Goal: Task Accomplishment & Management: Use online tool/utility

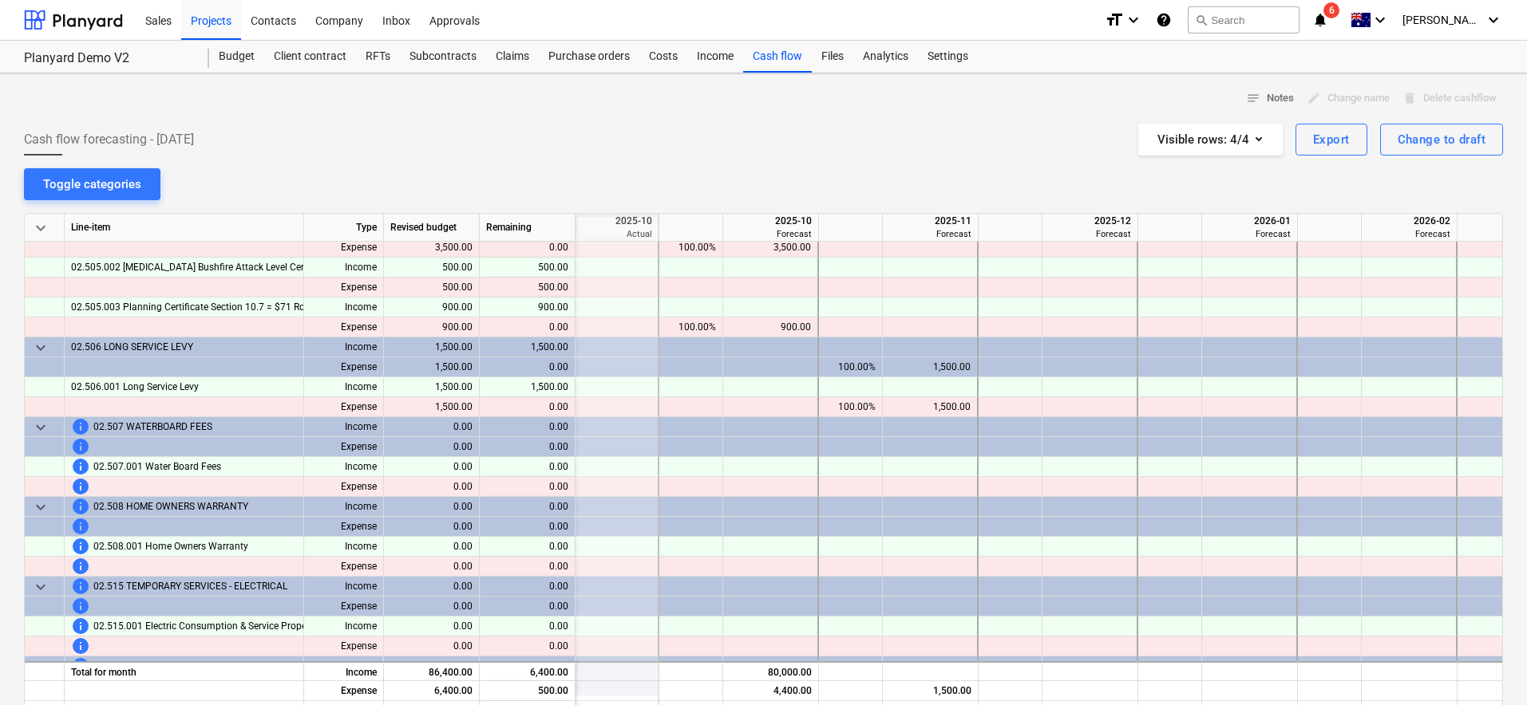
scroll to position [0, 235]
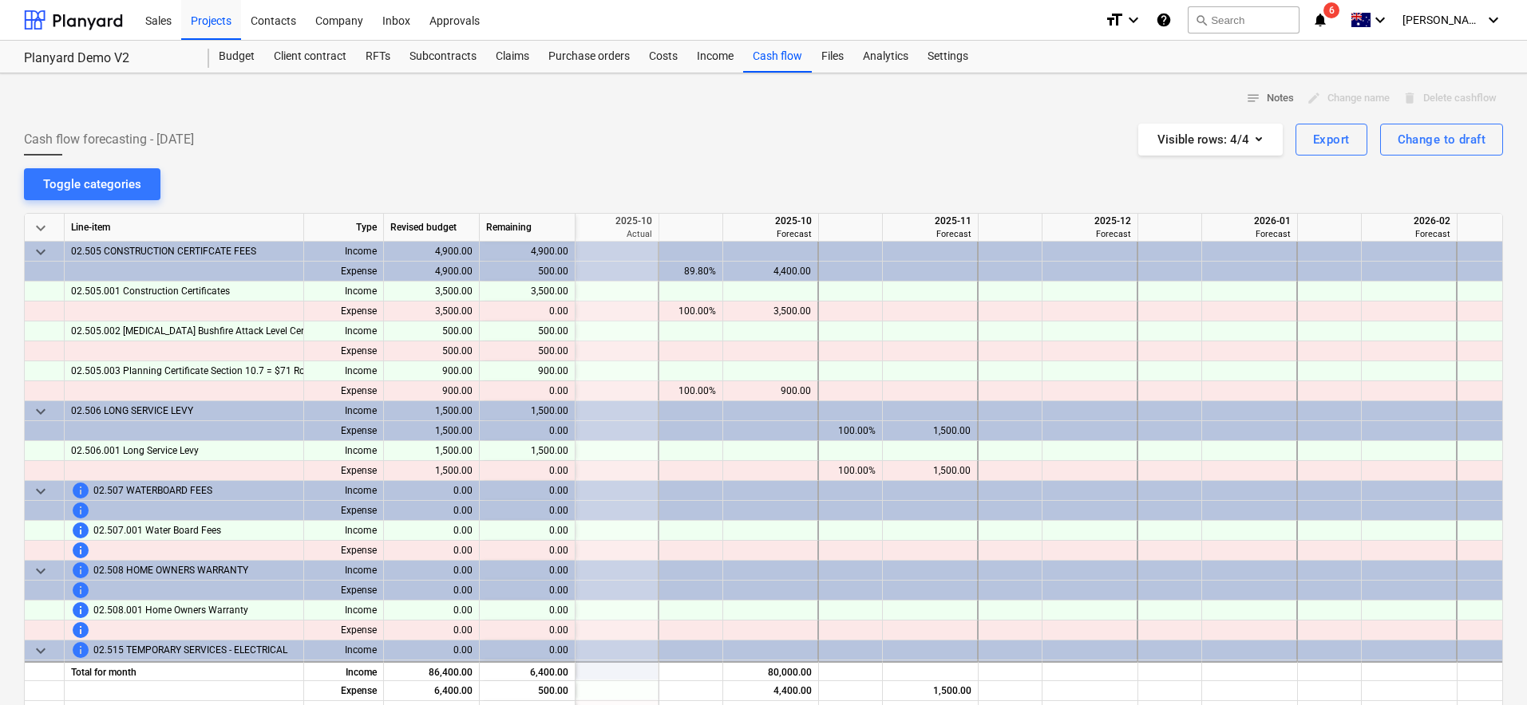
click at [637, 146] on div "Cash flow forecasting - [DATE] Visible rows : 4/4 Export Change to draft" at bounding box center [763, 140] width 1479 height 32
click at [693, 176] on div "notes Notes edit Change name delete Delete cashflow Cash flow forecasting - [DA…" at bounding box center [763, 519] width 1527 height 893
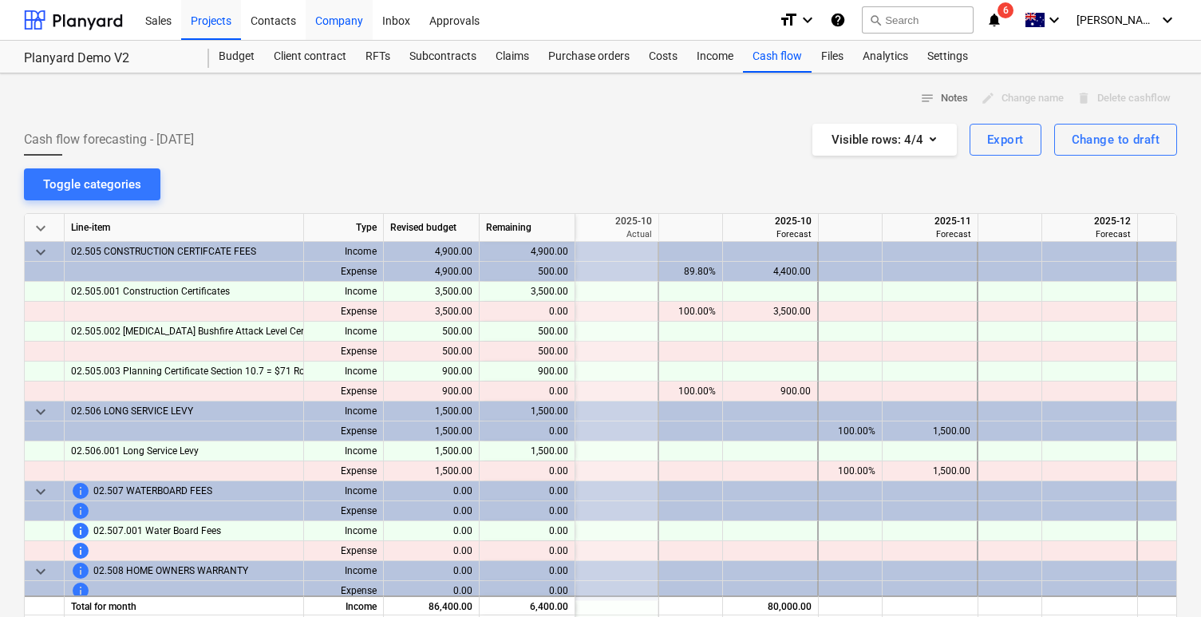
click at [369, 22] on div "Company" at bounding box center [339, 19] width 67 height 41
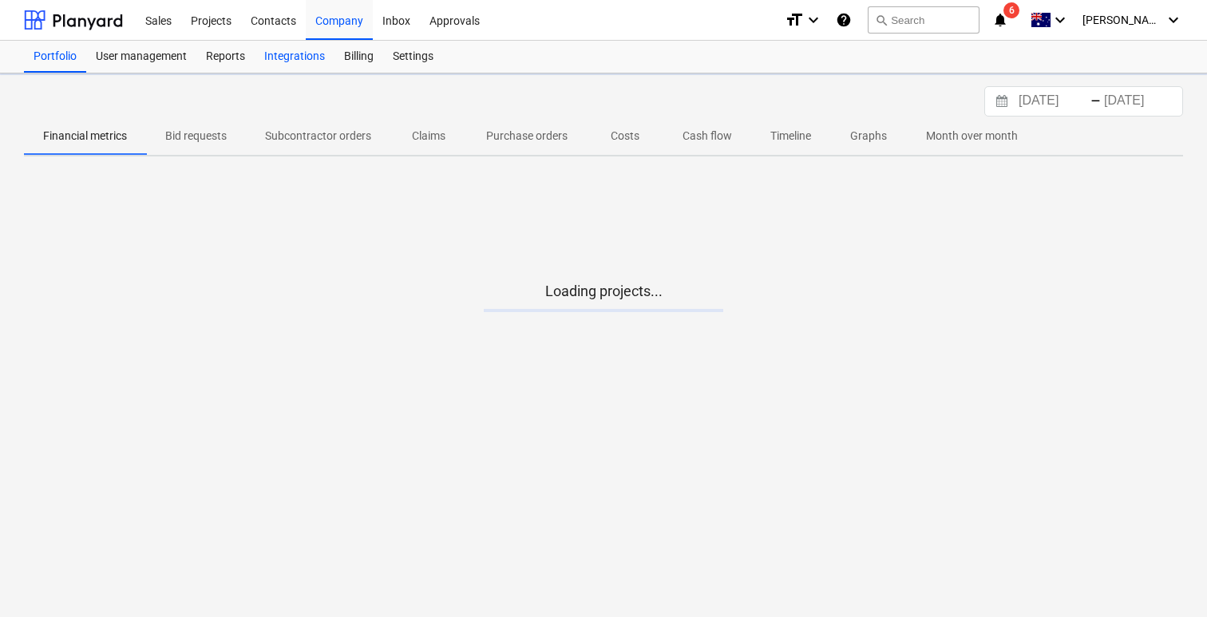
click at [304, 56] on div "Integrations" at bounding box center [295, 57] width 80 height 32
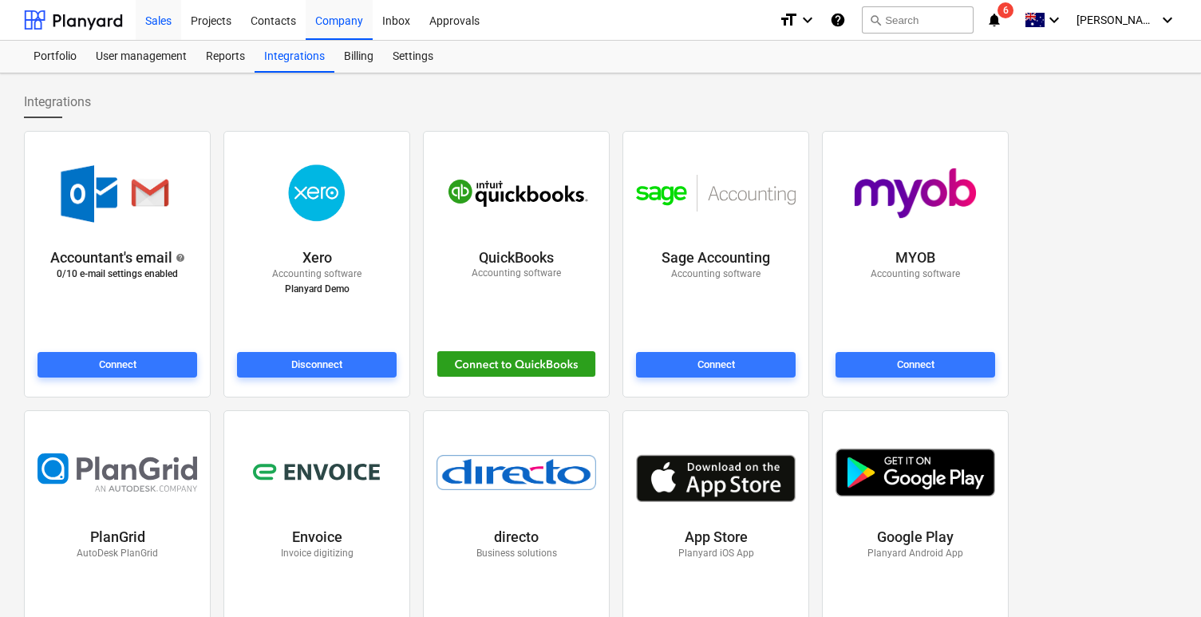
click at [168, 22] on div "Sales" at bounding box center [158, 19] width 45 height 41
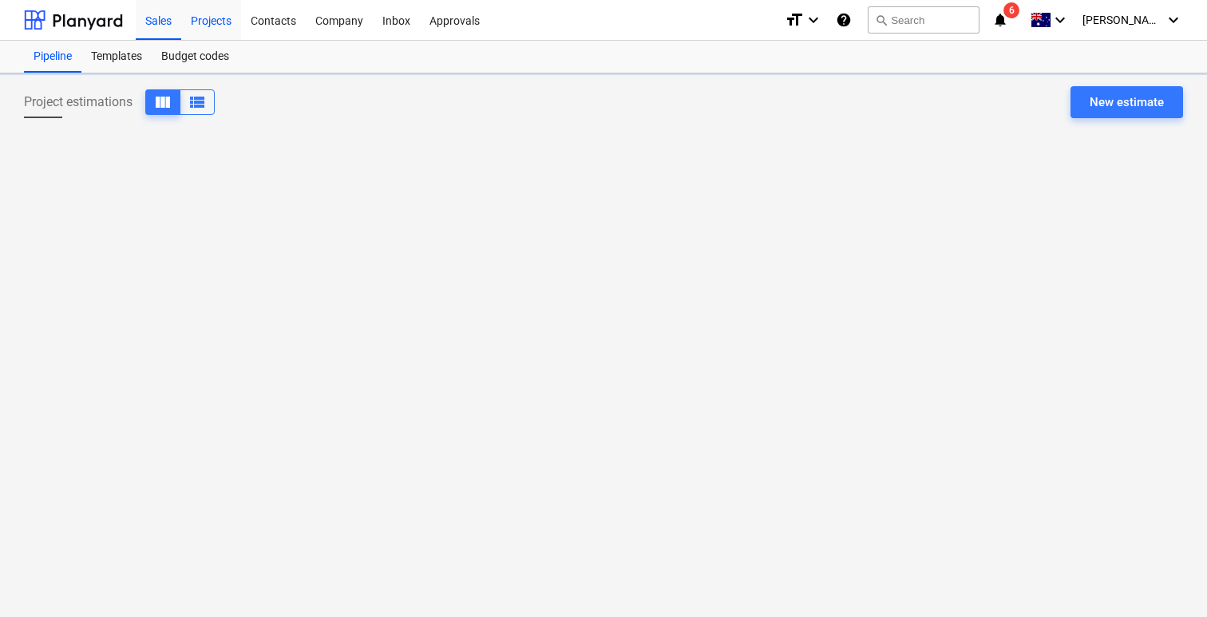
click at [201, 22] on div "Projects" at bounding box center [211, 19] width 60 height 41
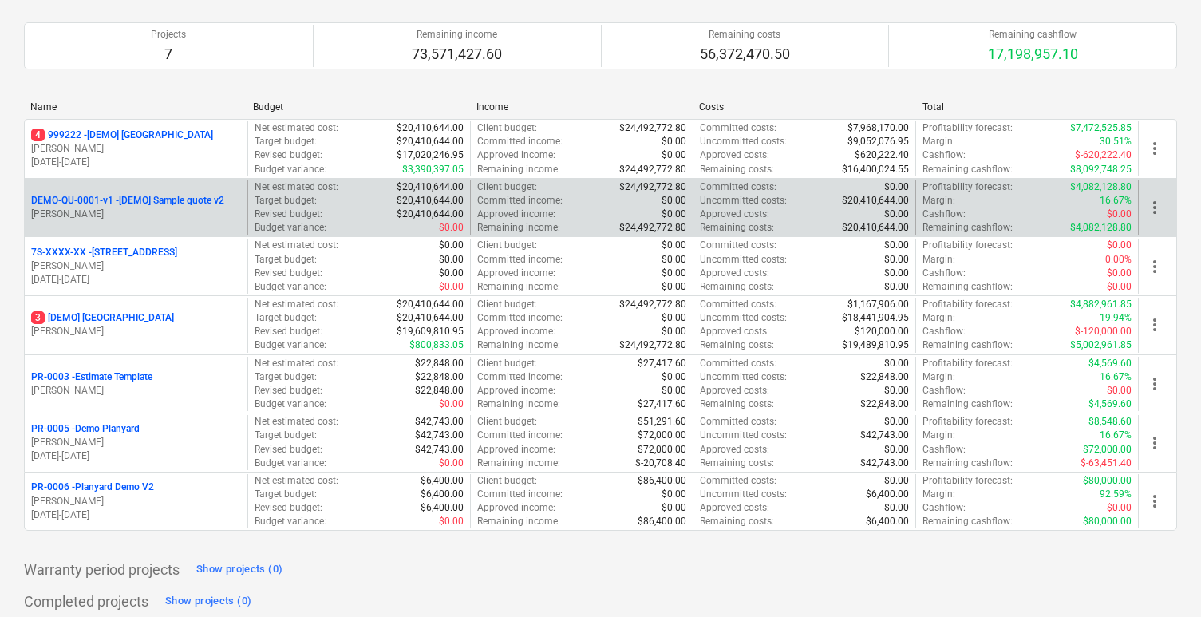
scroll to position [142, 0]
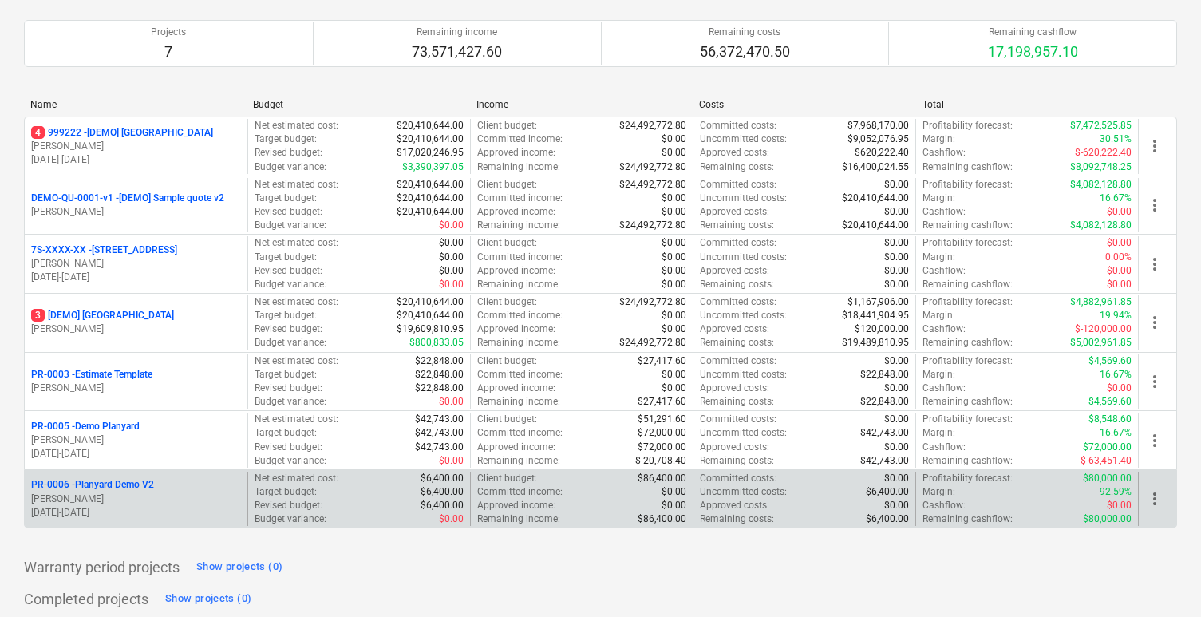
click at [127, 484] on p "PR-0006 - Planyard Demo V2" at bounding box center [92, 485] width 123 height 14
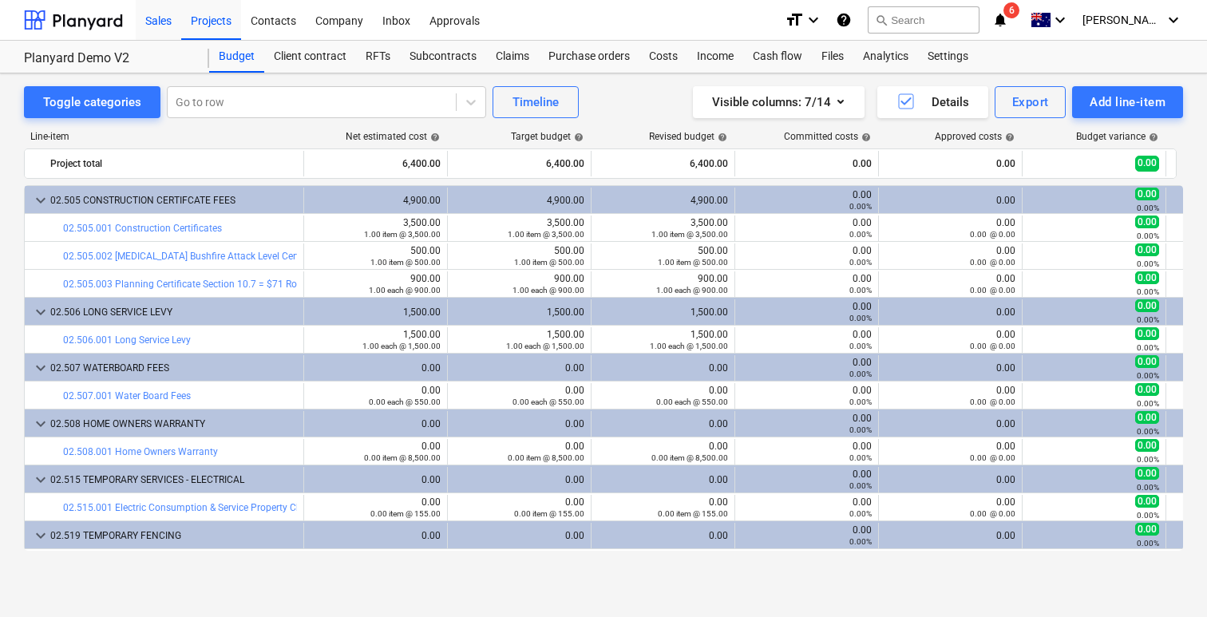
click at [141, 18] on div "Sales" at bounding box center [158, 19] width 45 height 41
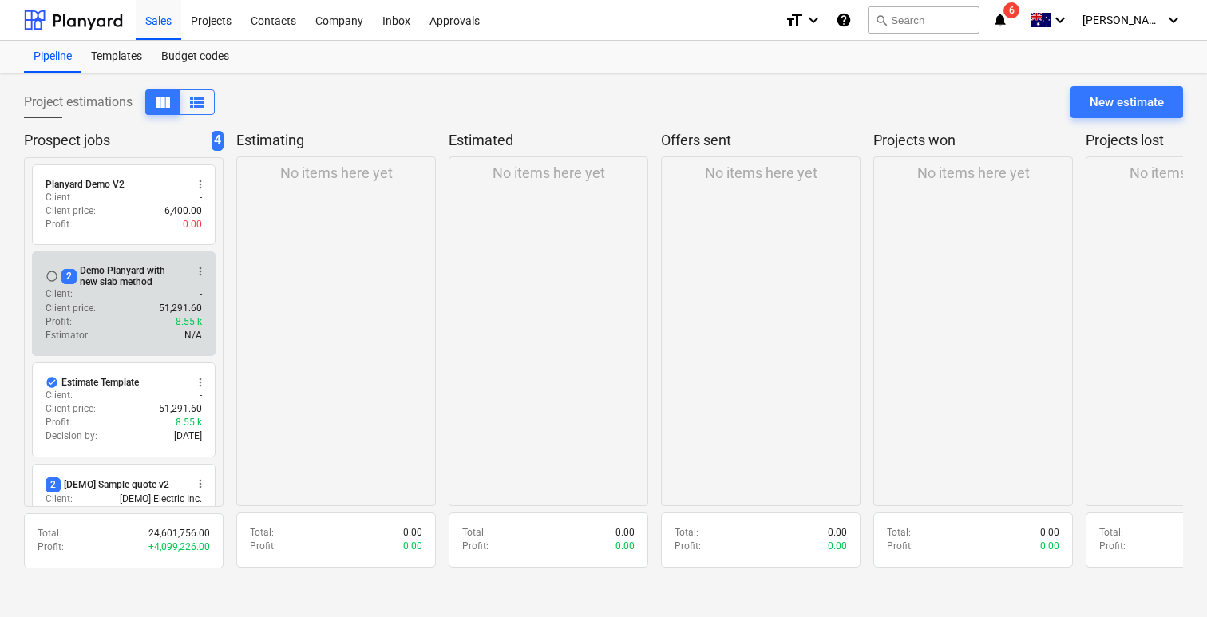
click at [132, 295] on div "Client : -" at bounding box center [123, 294] width 156 height 14
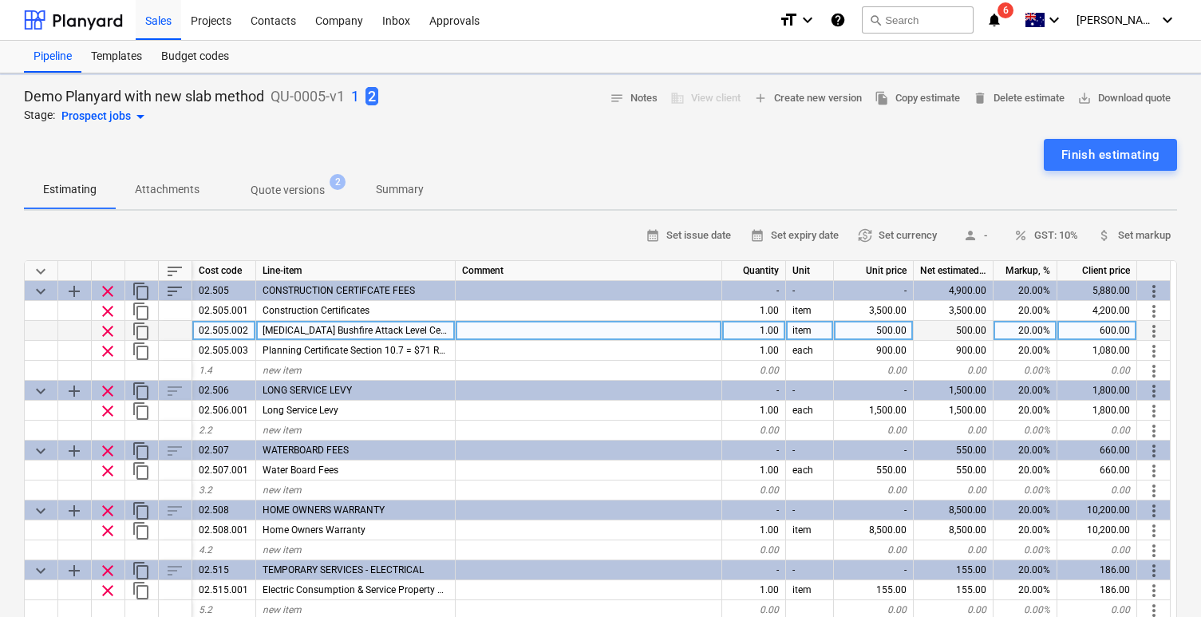
type textarea "x"
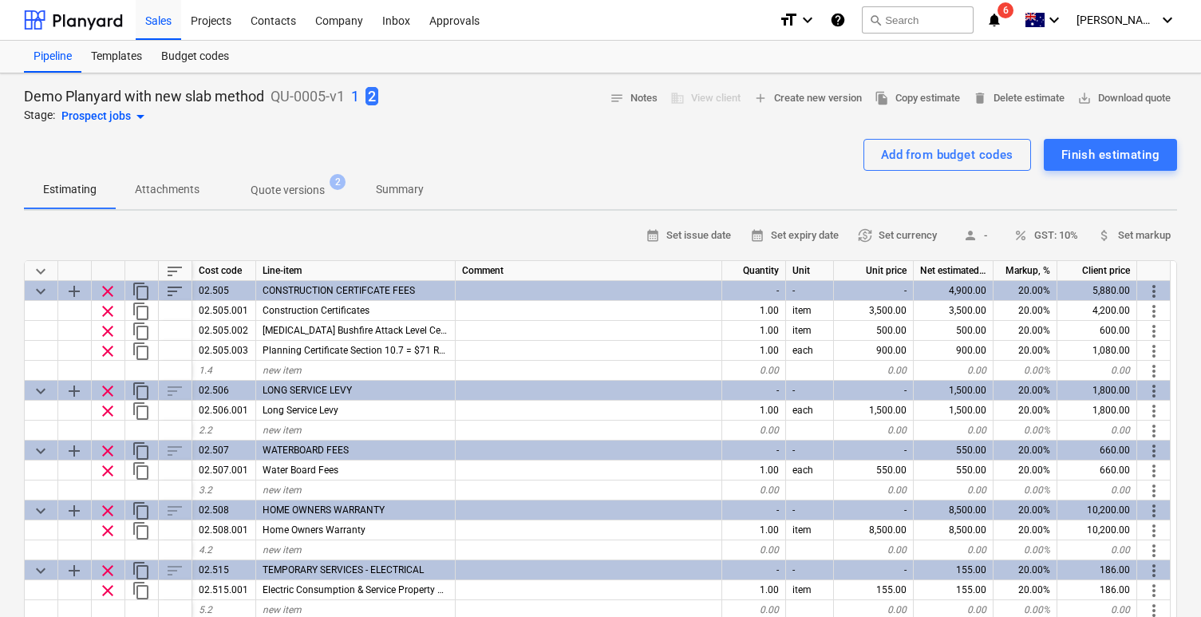
click at [803, 142] on div "Add from budget codes Finish estimating" at bounding box center [600, 155] width 1153 height 32
click at [1078, 107] on span "save_alt Download quote" at bounding box center [1123, 98] width 93 height 18
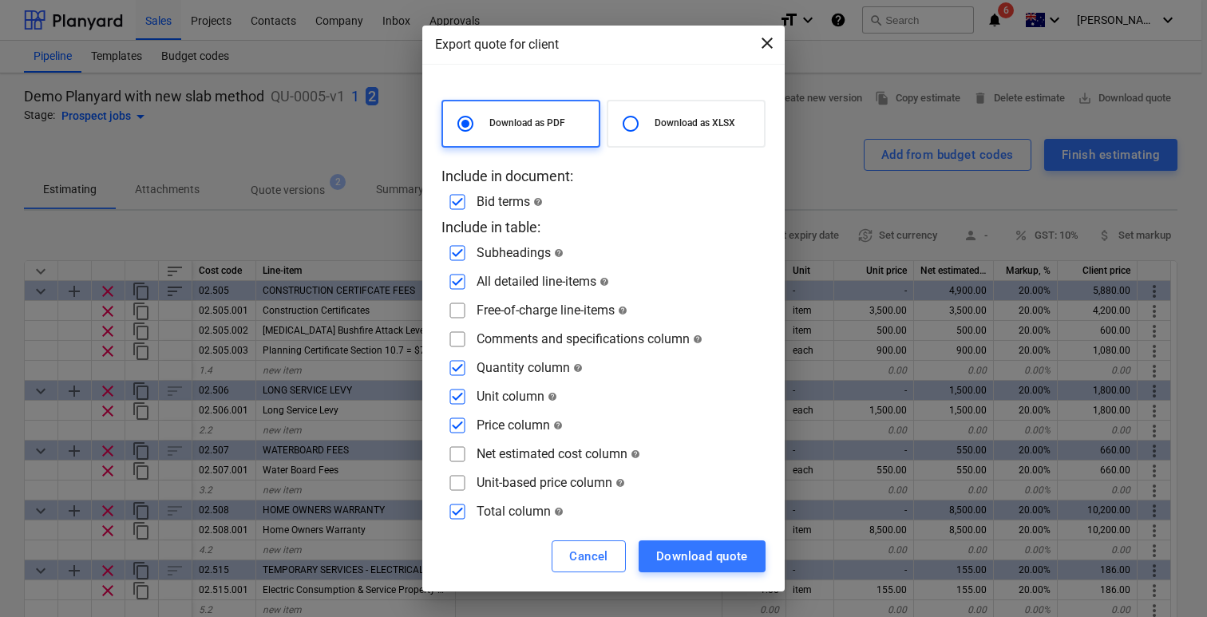
click at [765, 41] on span "close" at bounding box center [766, 43] width 19 height 19
